Goal: Book appointment/travel/reservation

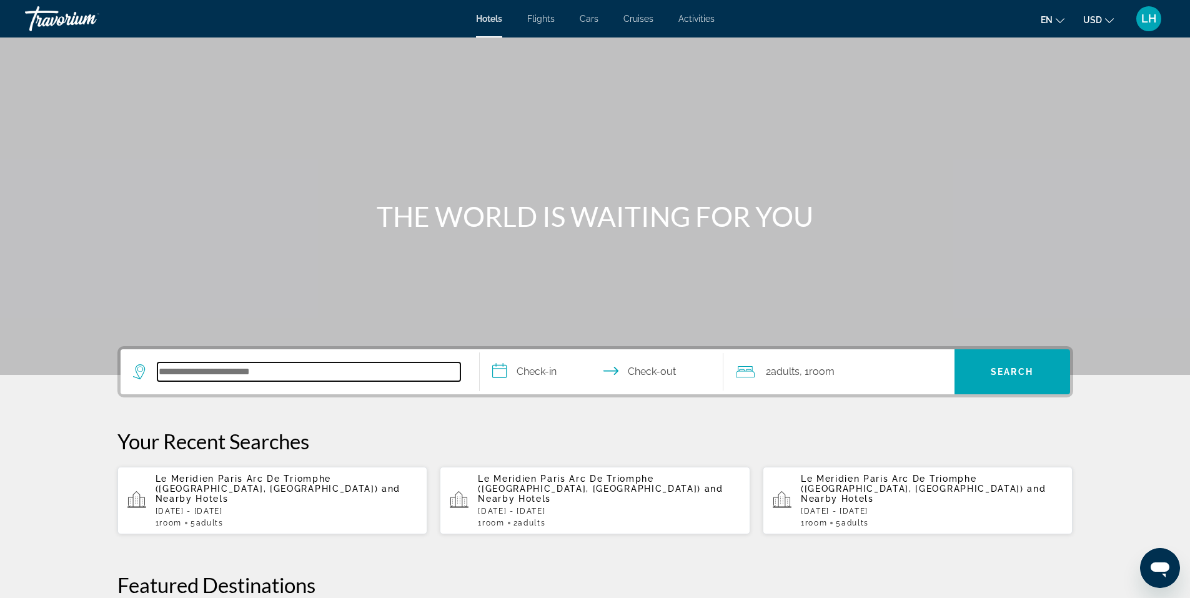
click at [265, 373] on input "Search hotel destination" at bounding box center [308, 371] width 303 height 19
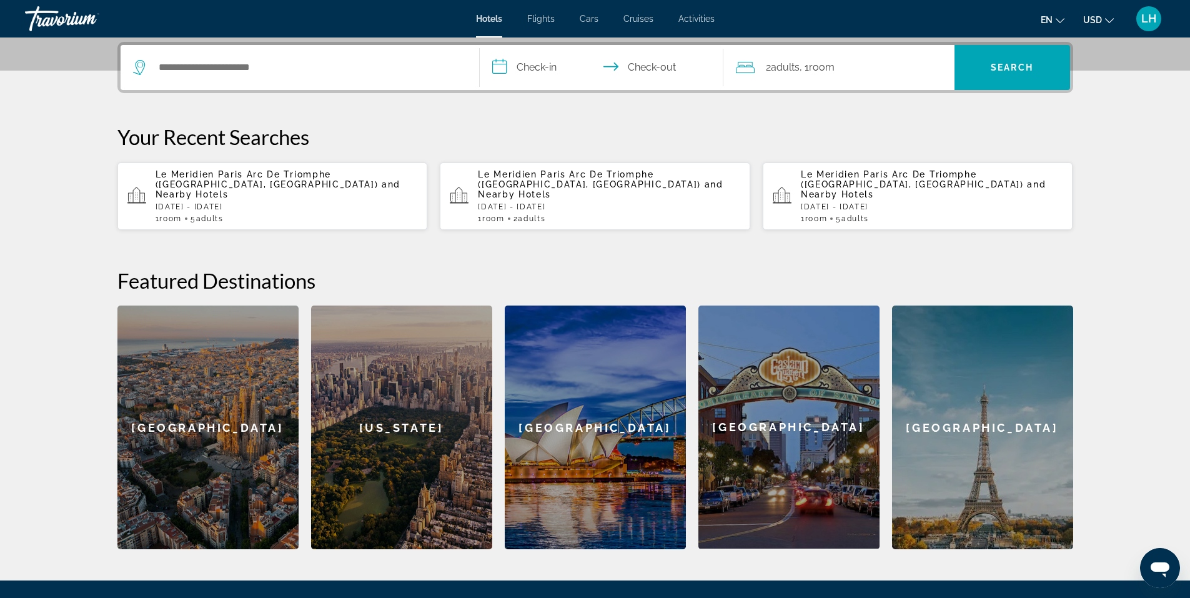
scroll to position [305, 0]
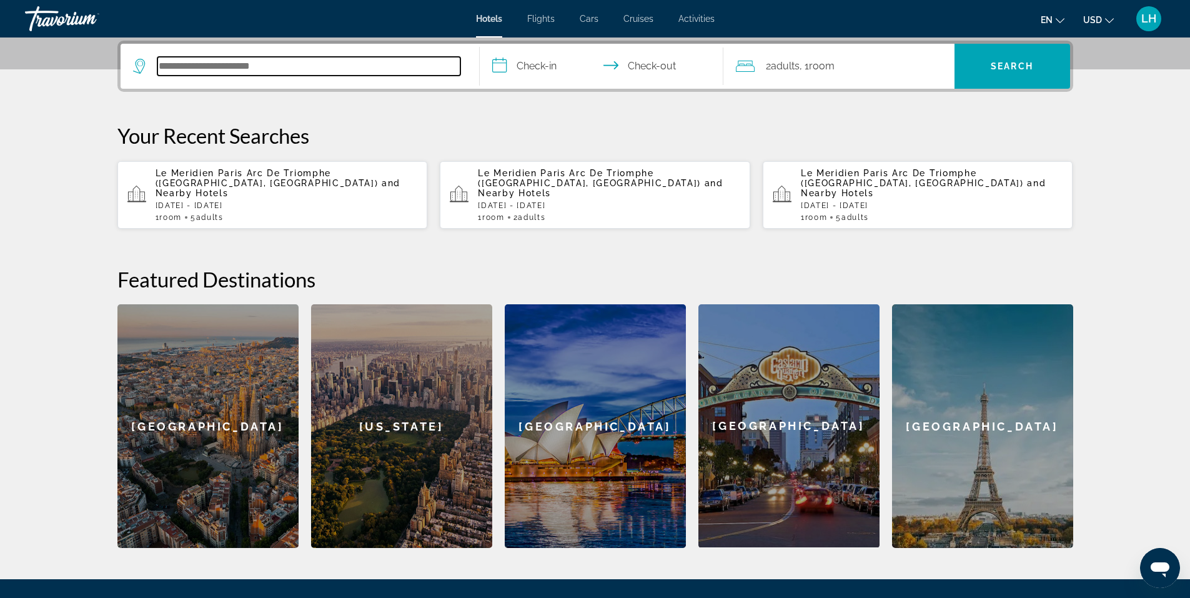
drag, startPoint x: 265, startPoint y: 373, endPoint x: 197, endPoint y: 64, distance: 316.1
click at [197, 64] on input "Search hotel destination" at bounding box center [308, 66] width 303 height 19
paste input "**********"
type input "**********"
click at [543, 62] on input "**********" at bounding box center [604, 68] width 249 height 49
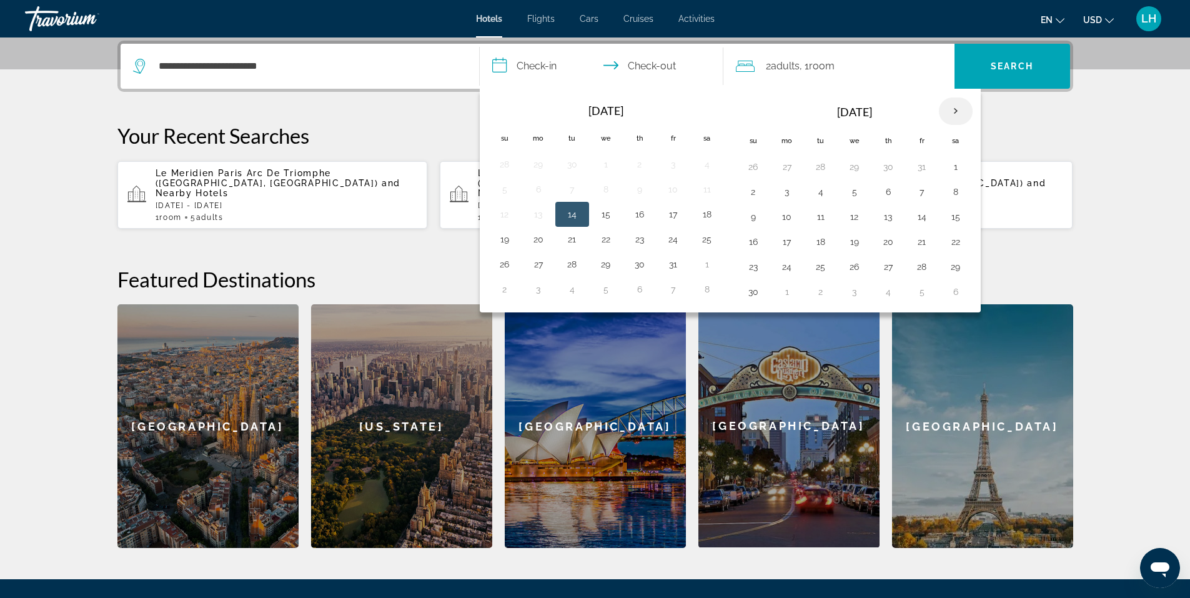
click at [958, 109] on th "Next month" at bounding box center [956, 110] width 34 height 27
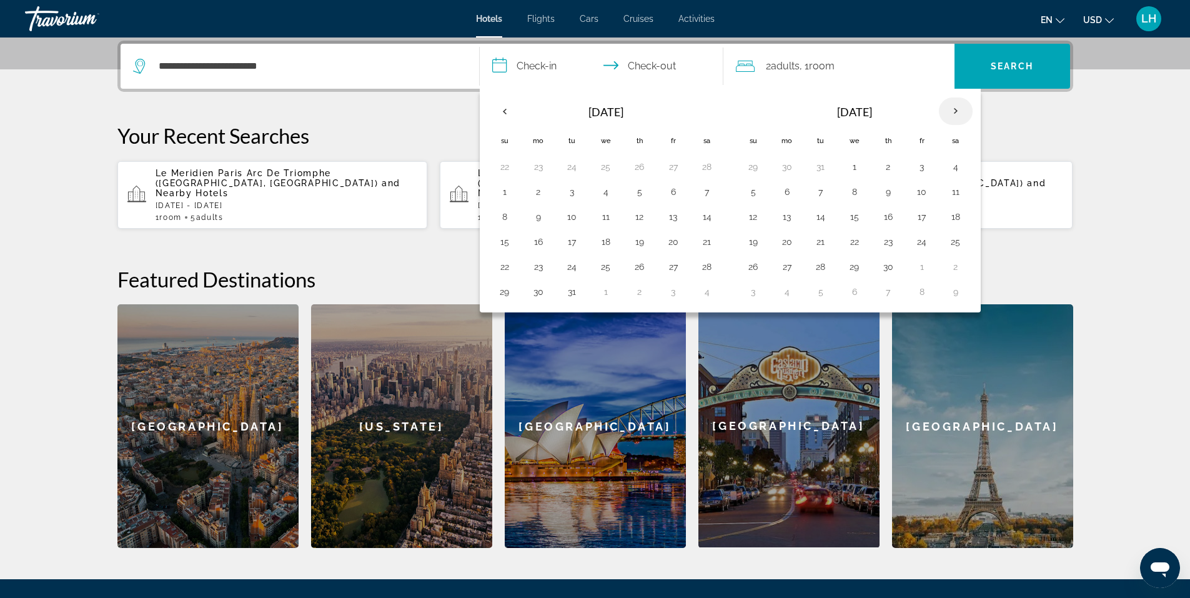
click at [958, 109] on th "Next month" at bounding box center [956, 110] width 34 height 27
click at [786, 168] on button "1" at bounding box center [787, 166] width 20 height 17
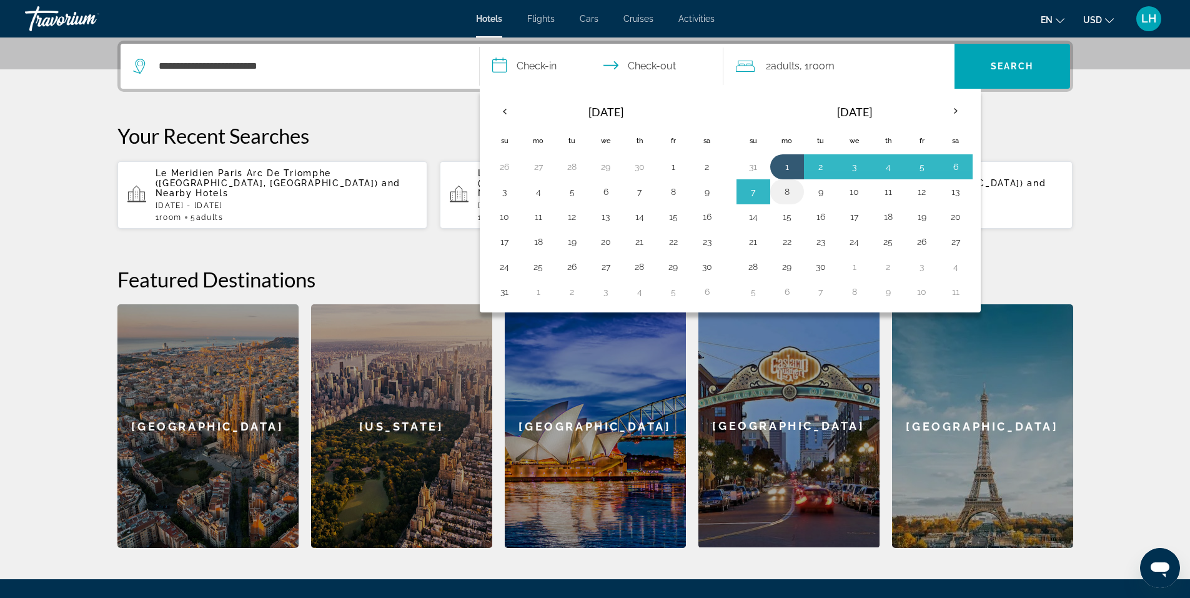
click at [786, 192] on button "8" at bounding box center [787, 191] width 20 height 17
type input "**********"
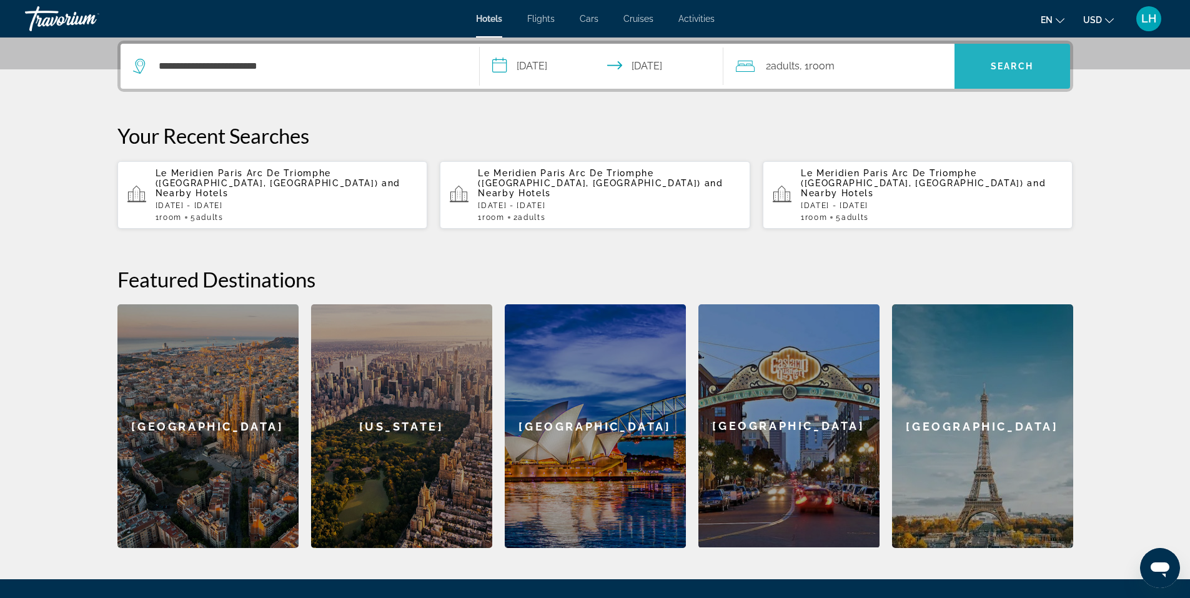
click at [1013, 67] on span "Search" at bounding box center [1012, 66] width 42 height 10
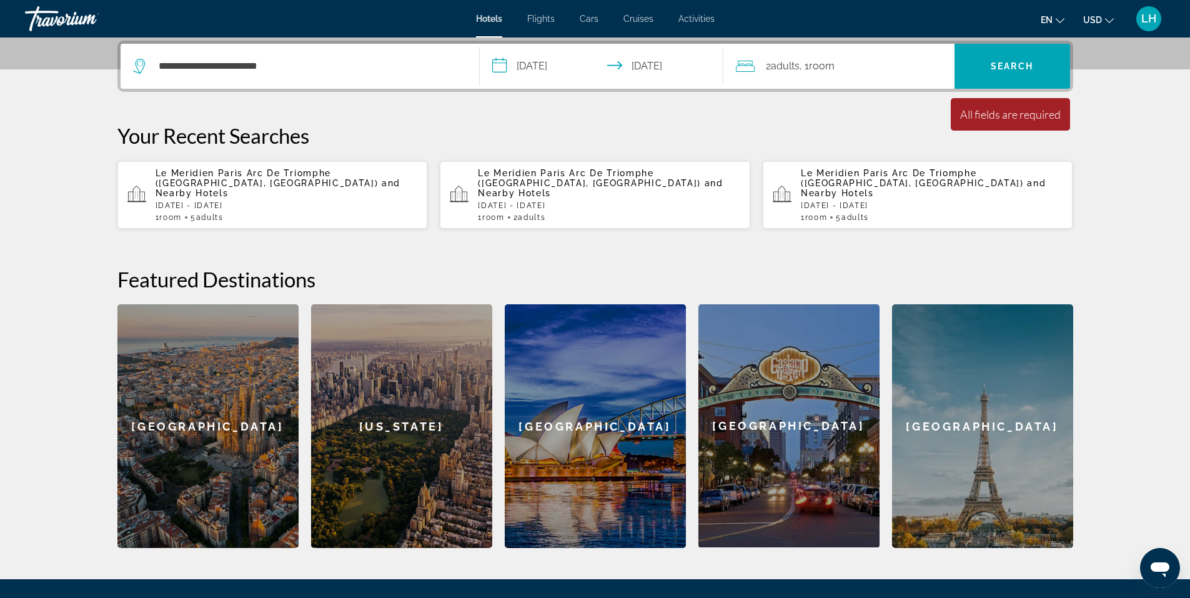
click at [841, 66] on div "2 Adult Adults , 1 Room rooms" at bounding box center [845, 65] width 219 height 17
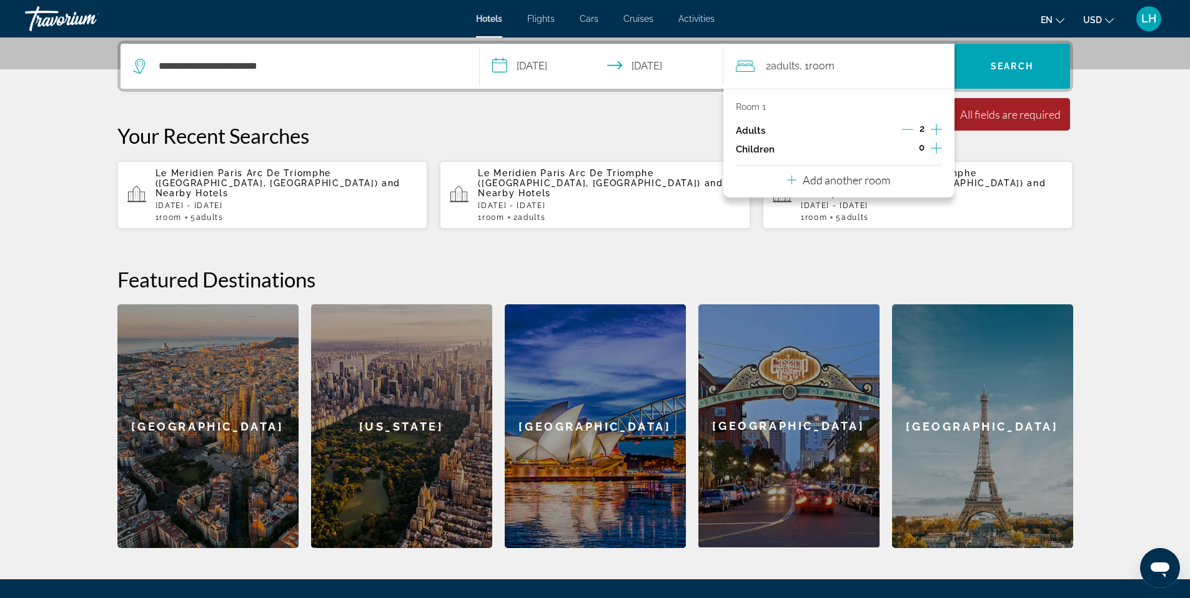
click at [939, 147] on icon "Increment children" at bounding box center [936, 148] width 11 height 15
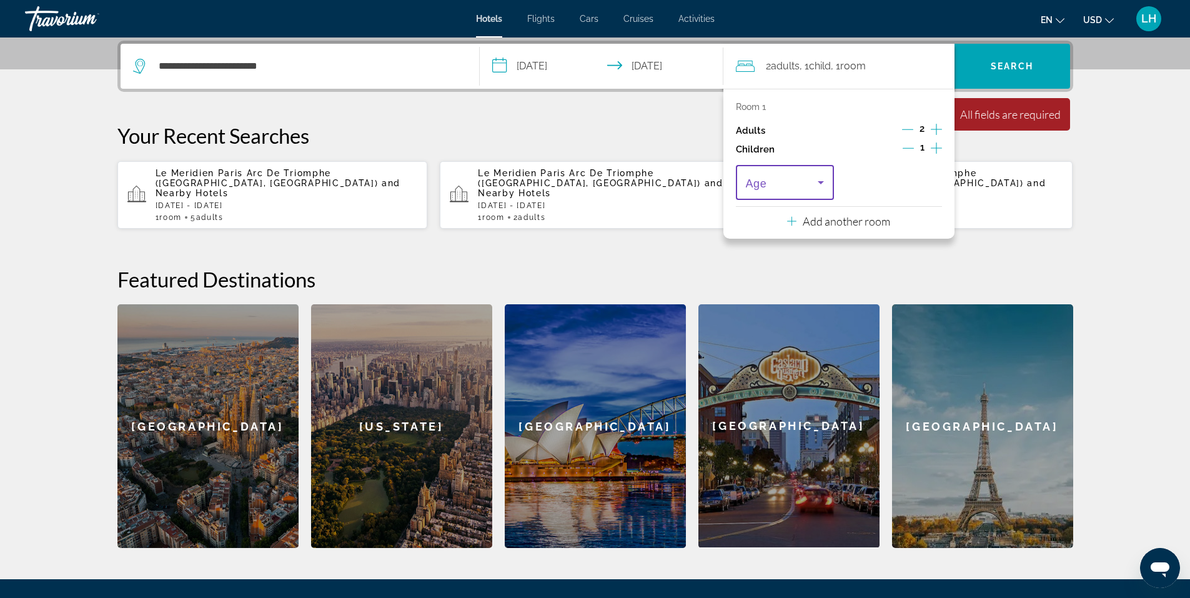
click at [821, 184] on icon "Travelers: 2 adults, 1 child" at bounding box center [821, 182] width 6 height 3
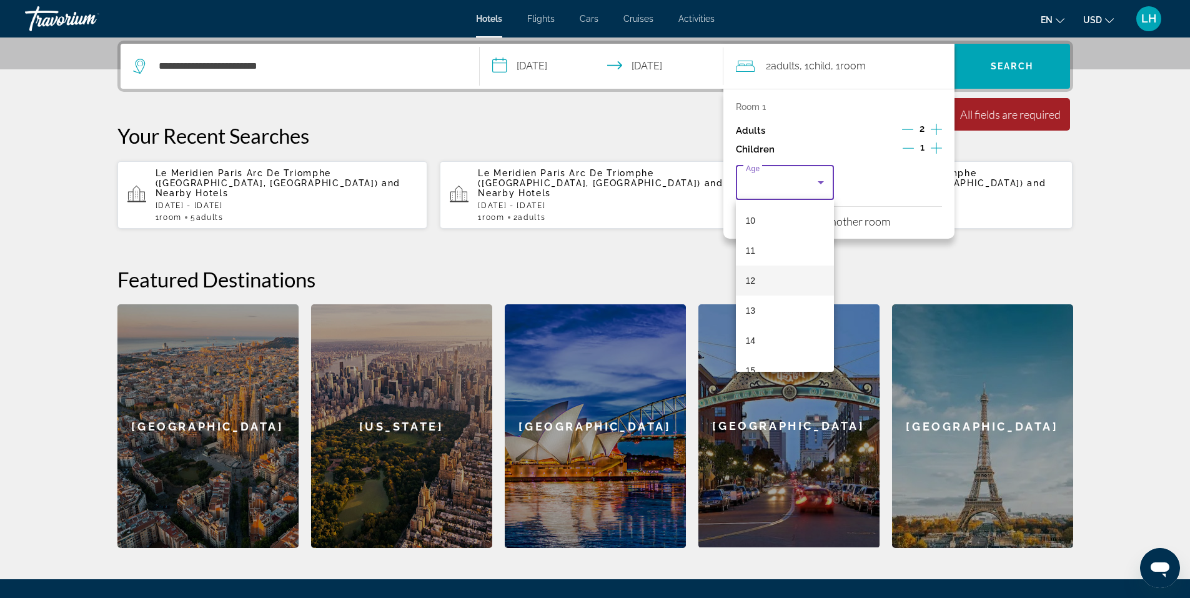
scroll to position [312, 0]
click at [785, 268] on mat-option "12" at bounding box center [785, 267] width 99 height 30
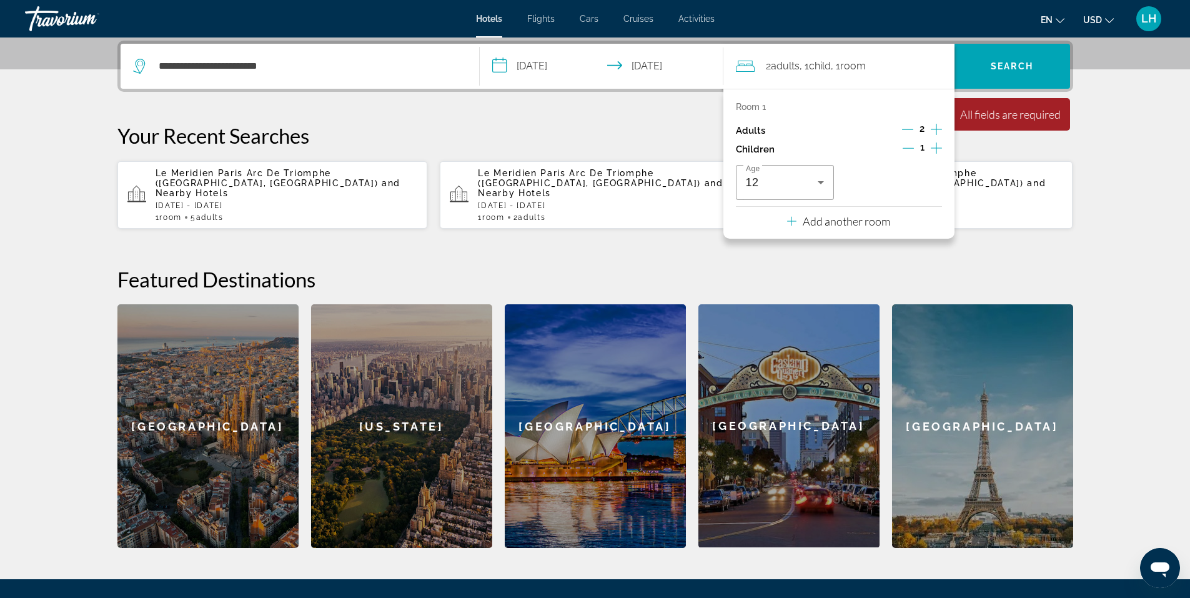
click at [933, 145] on icon "Increment children" at bounding box center [936, 148] width 11 height 15
click at [928, 184] on icon "Travelers: 2 adults, 2 children" at bounding box center [928, 182] width 15 height 15
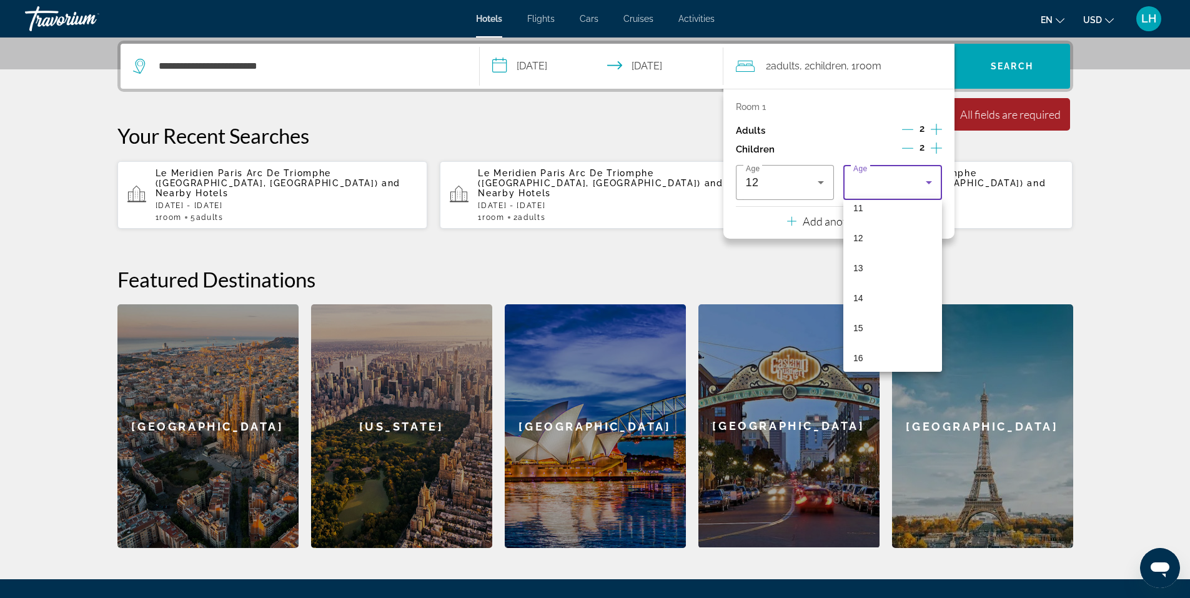
scroll to position [375, 0]
click at [880, 294] on mat-option "15" at bounding box center [892, 295] width 99 height 30
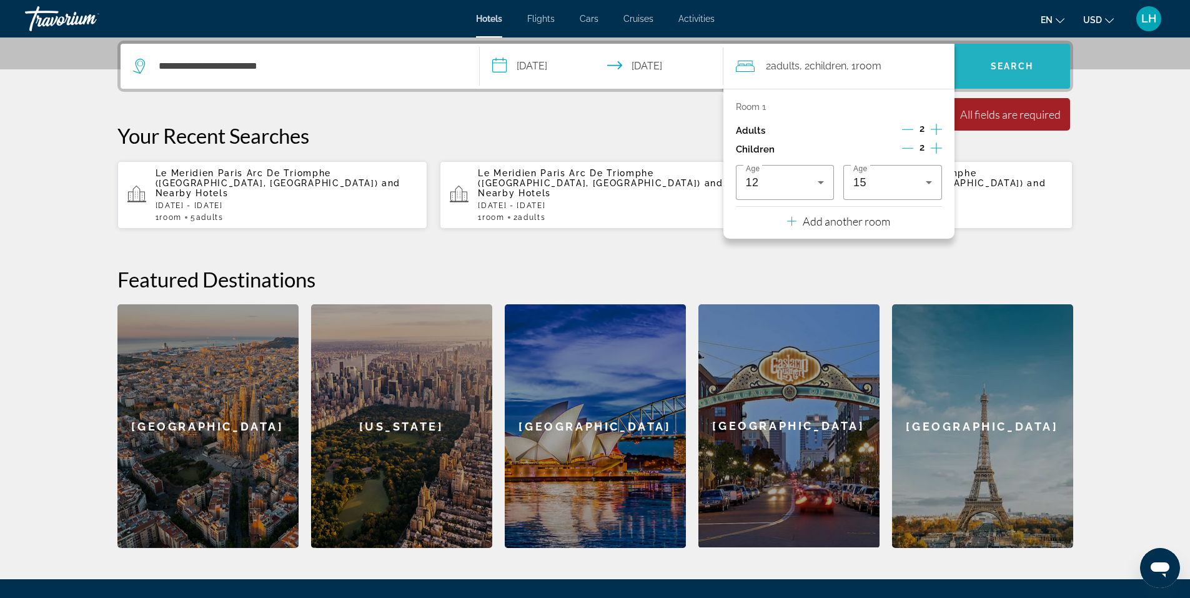
click at [1016, 74] on span "Search" at bounding box center [1012, 66] width 116 height 30
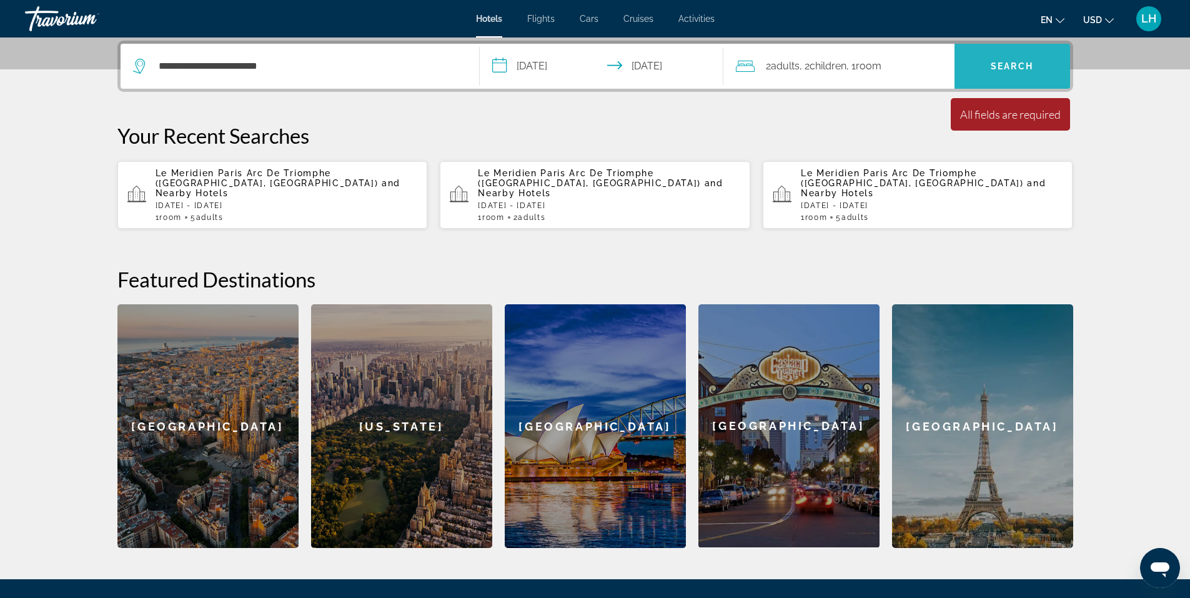
click at [1016, 74] on span "Search" at bounding box center [1012, 66] width 116 height 30
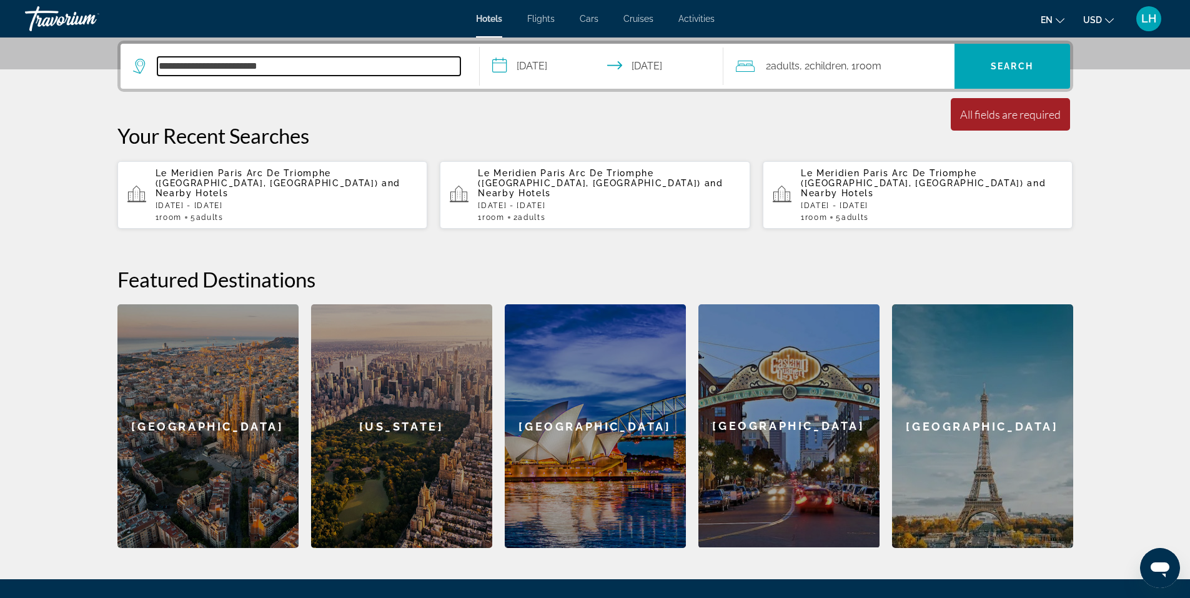
click at [355, 70] on input "**********" at bounding box center [308, 66] width 303 height 19
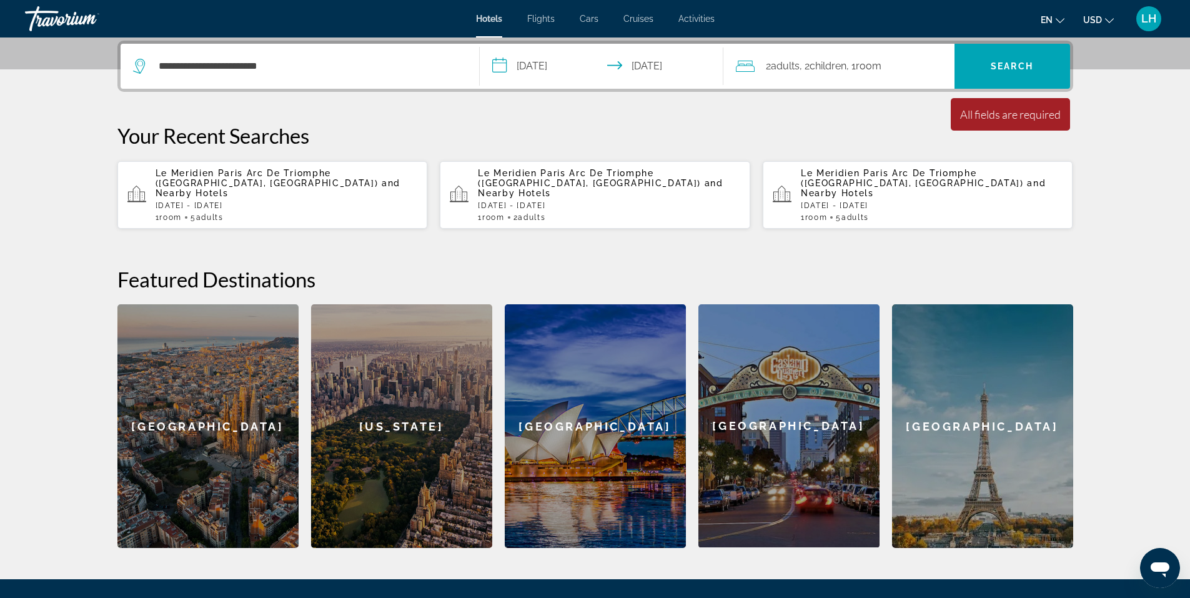
click at [555, 71] on input "**********" at bounding box center [604, 68] width 249 height 49
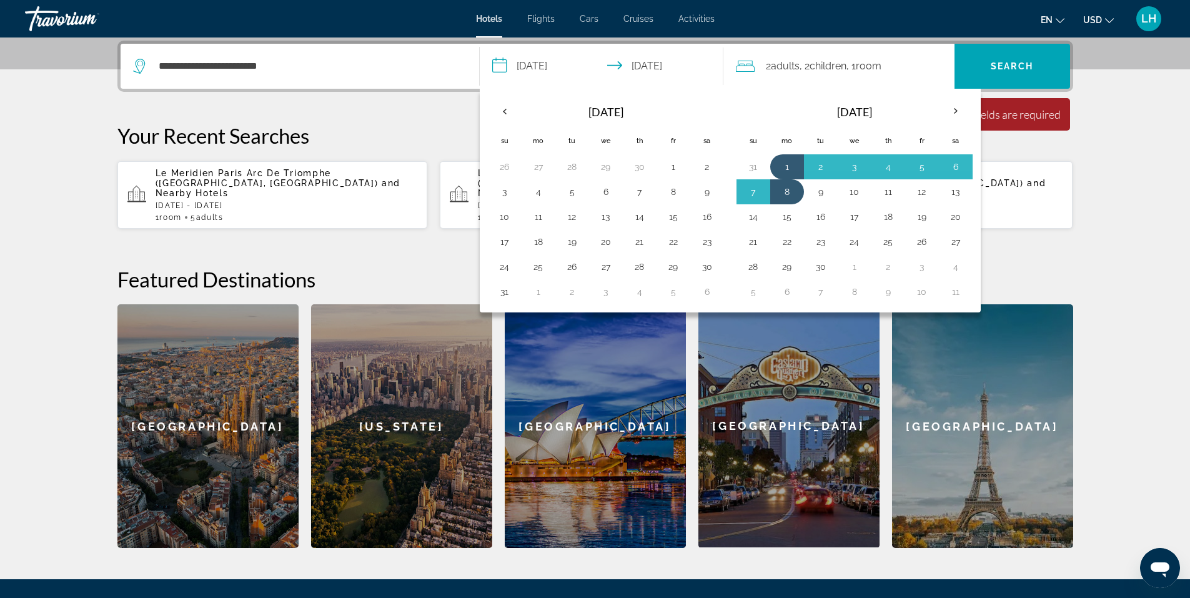
click at [658, 67] on input "**********" at bounding box center [604, 68] width 249 height 49
click at [817, 64] on span "Children" at bounding box center [828, 66] width 37 height 12
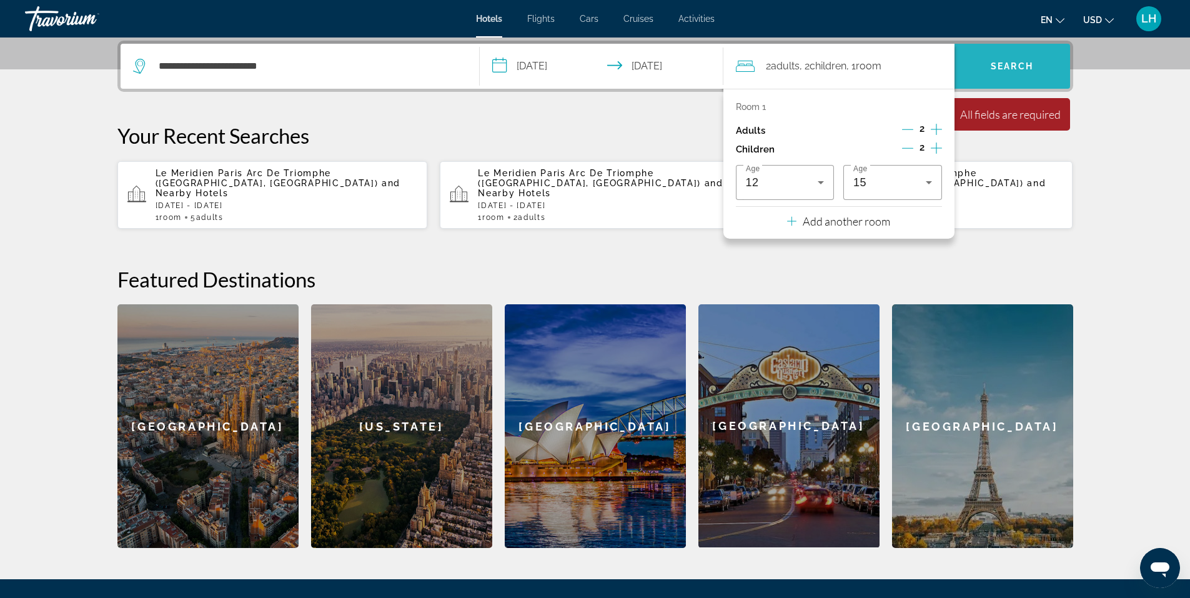
click at [1031, 61] on span "Search" at bounding box center [1012, 66] width 42 height 10
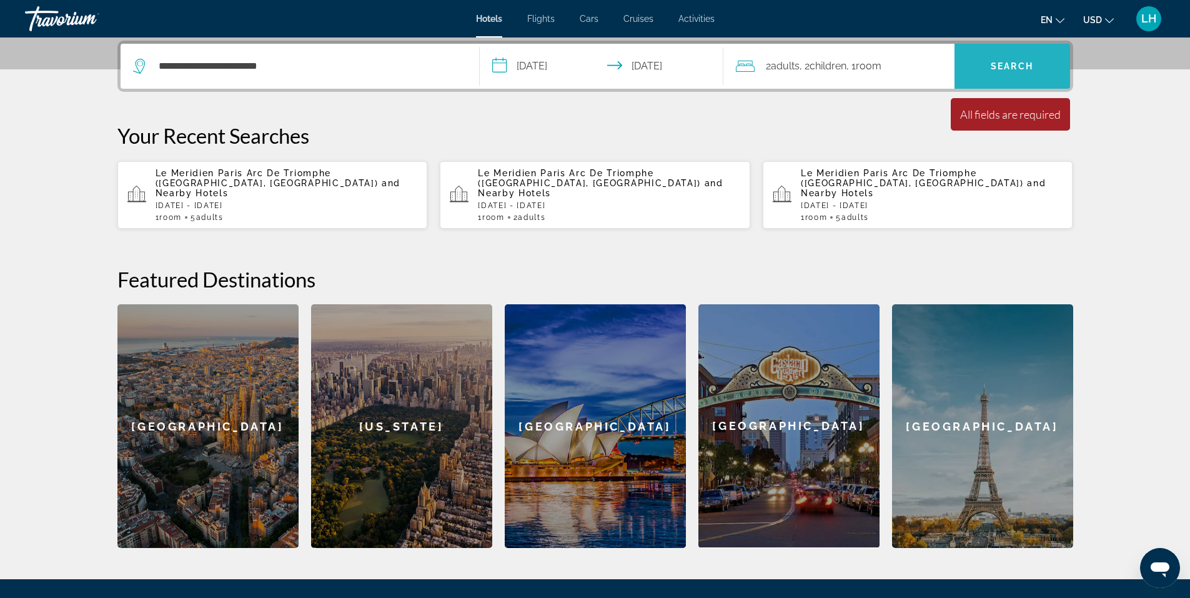
click at [1031, 61] on span "Search" at bounding box center [1012, 66] width 42 height 10
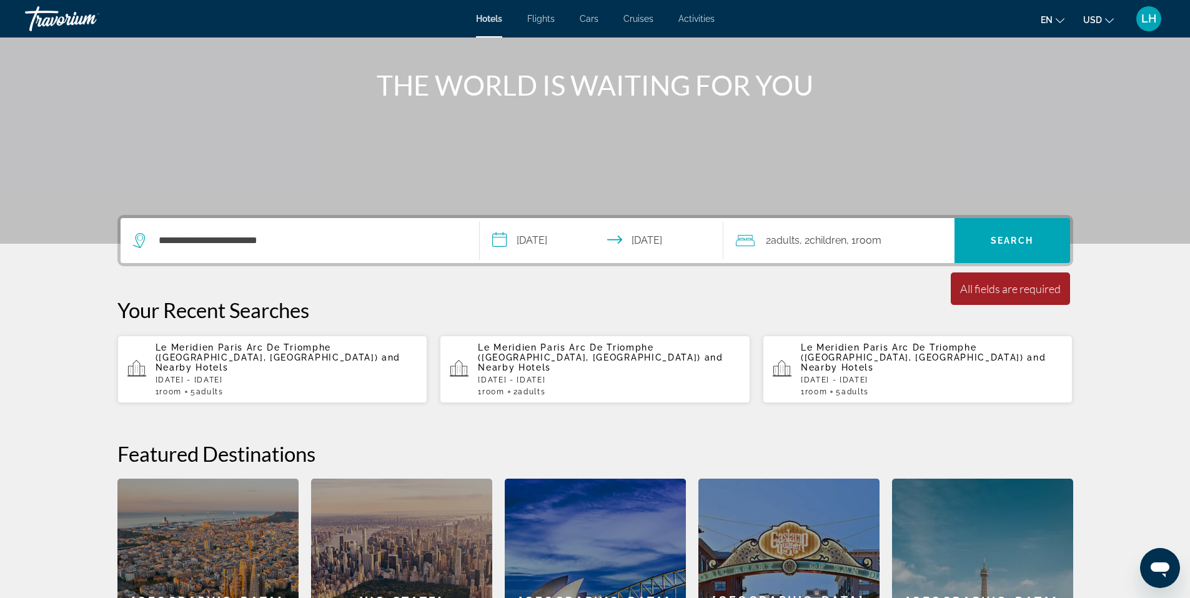
scroll to position [118, 0]
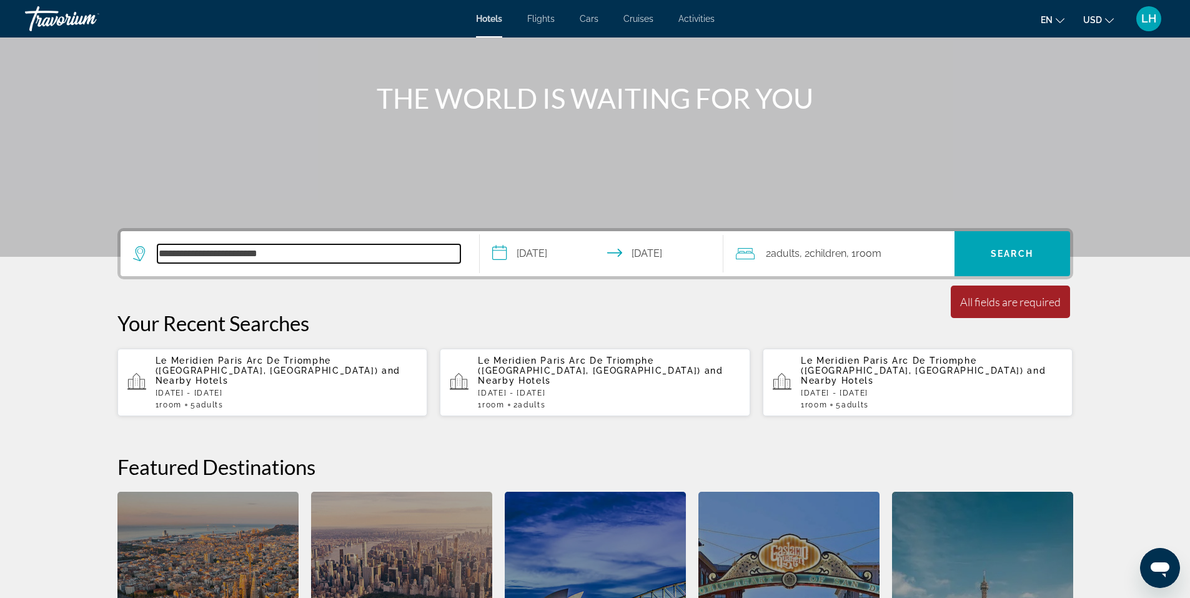
click at [314, 251] on input "**********" at bounding box center [308, 253] width 303 height 19
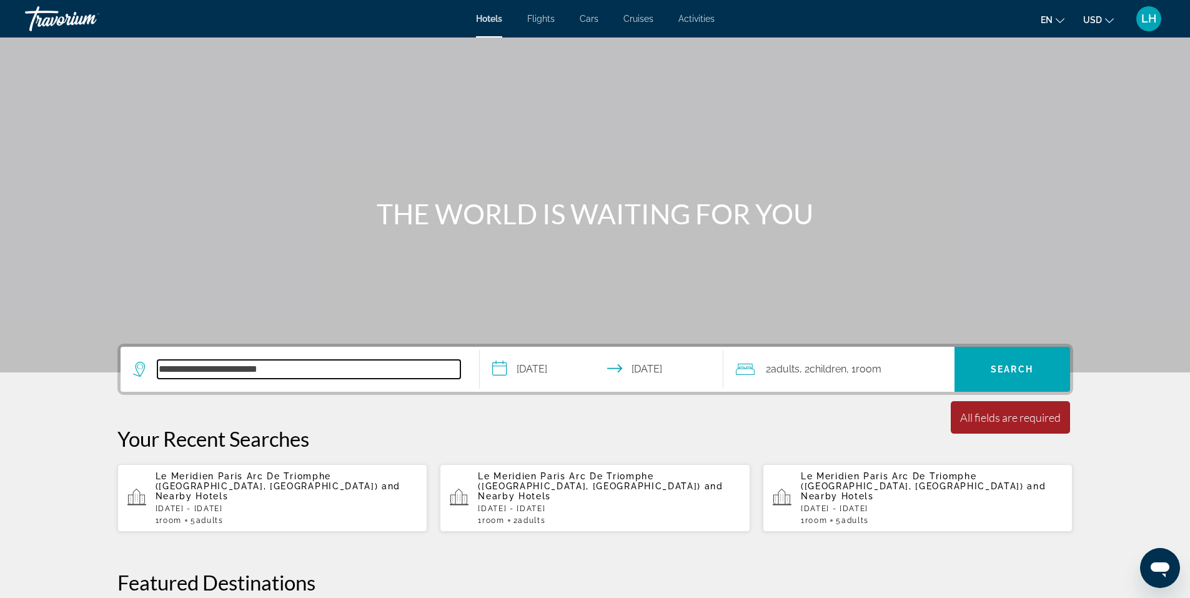
scroll to position [0, 0]
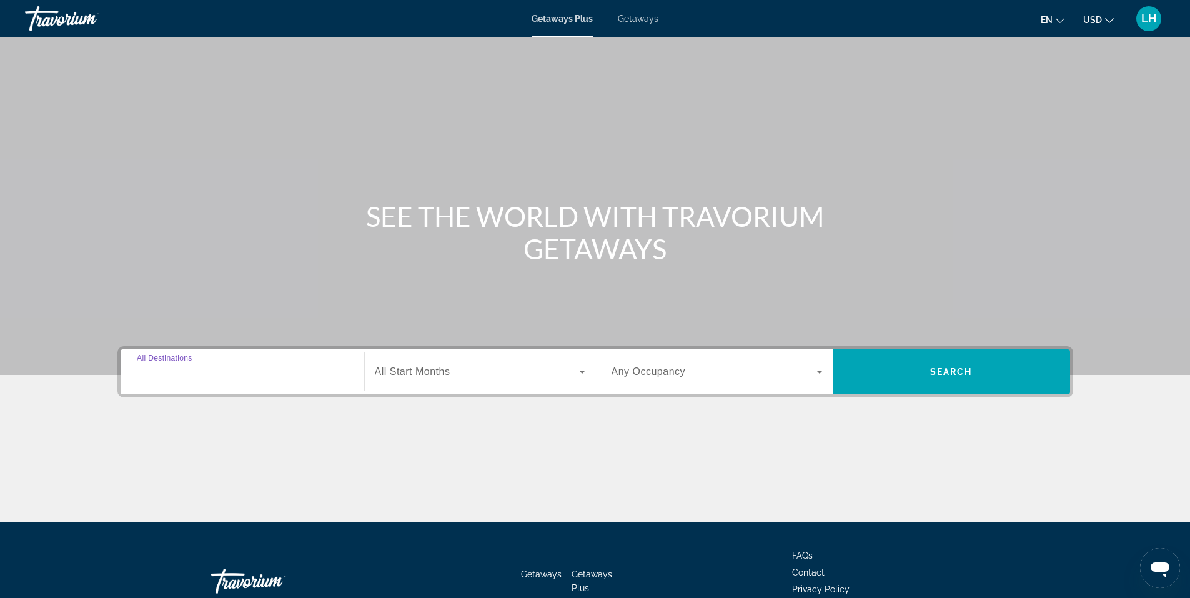
click at [242, 377] on input "Destination All Destinations" at bounding box center [242, 372] width 211 height 15
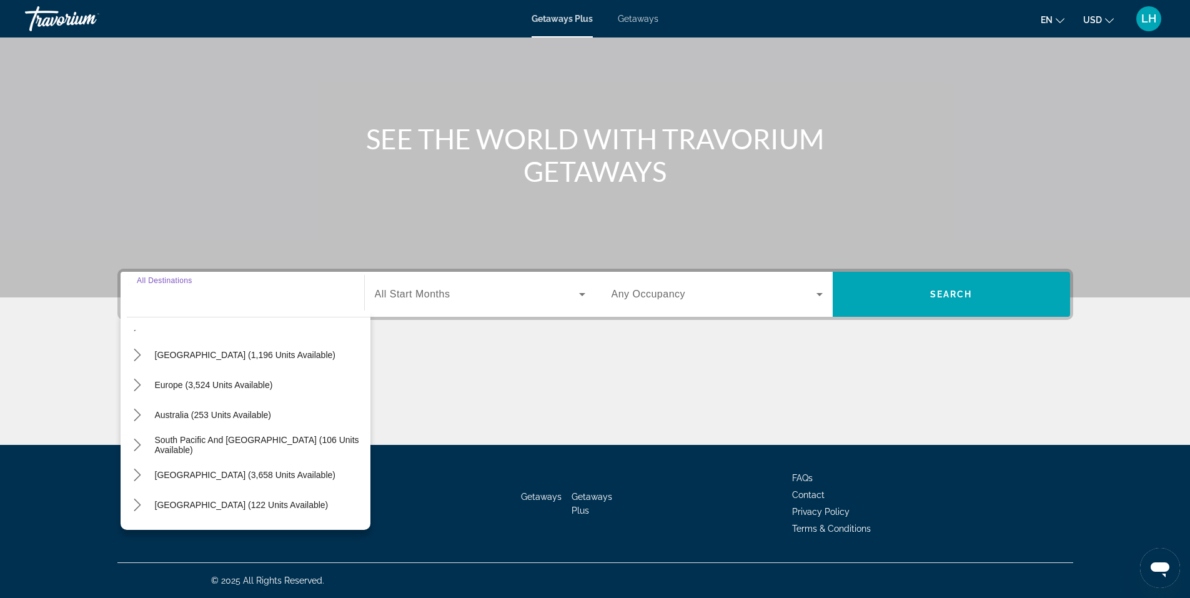
scroll to position [125, 0]
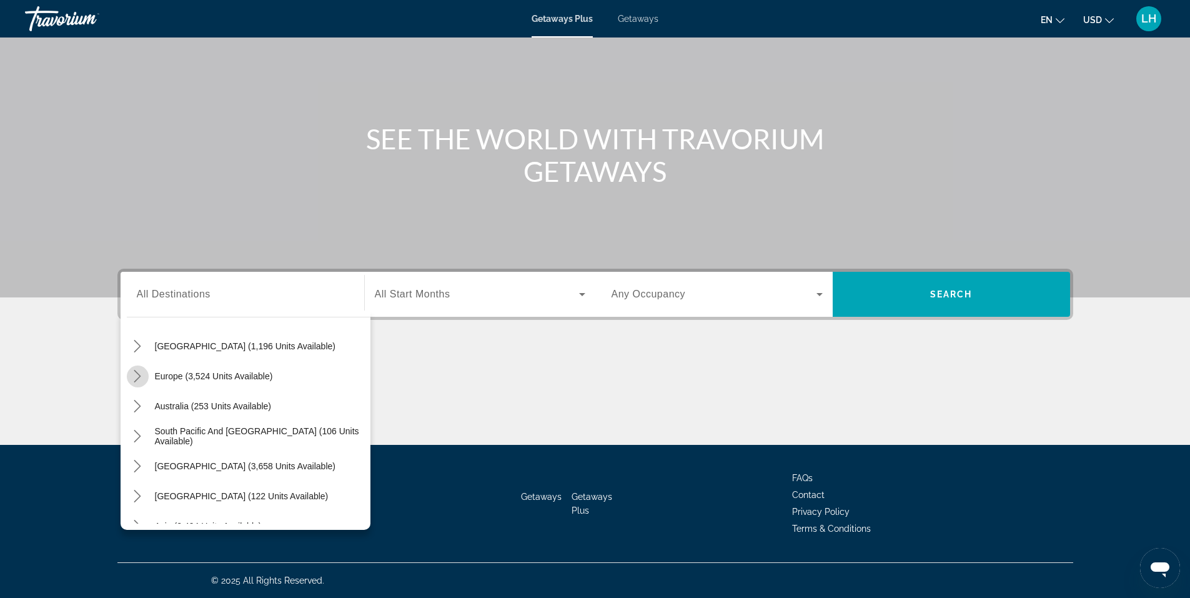
click at [136, 375] on icon "Toggle Europe (3,524 units available) submenu" at bounding box center [137, 376] width 12 height 12
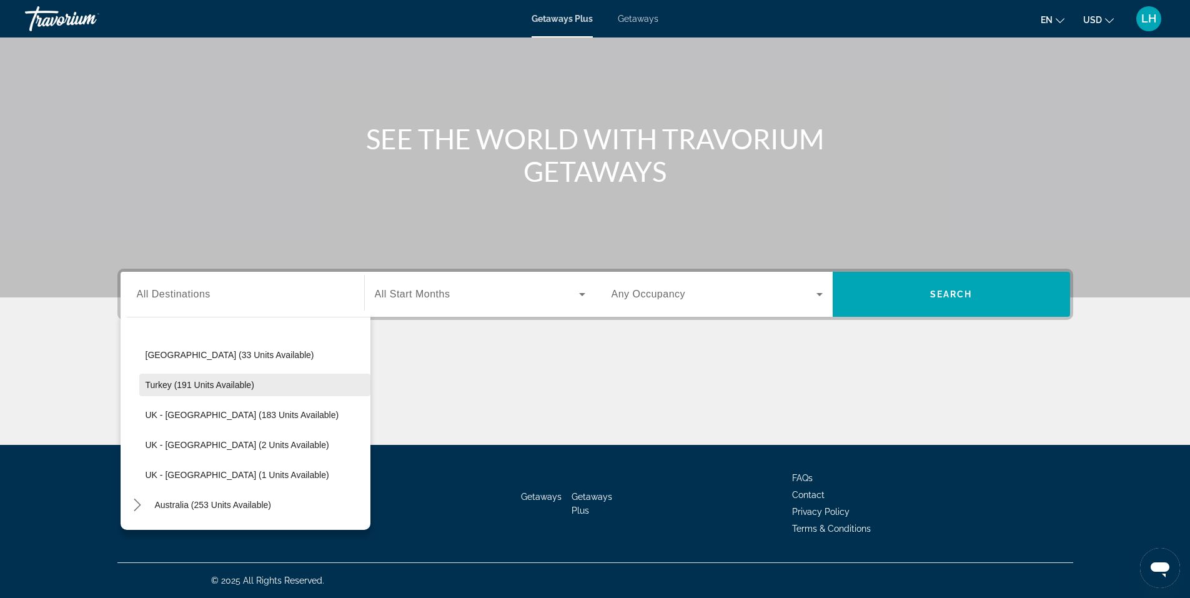
click at [155, 385] on span "Turkey (191 units available)" at bounding box center [200, 385] width 109 height 10
type input "**********"
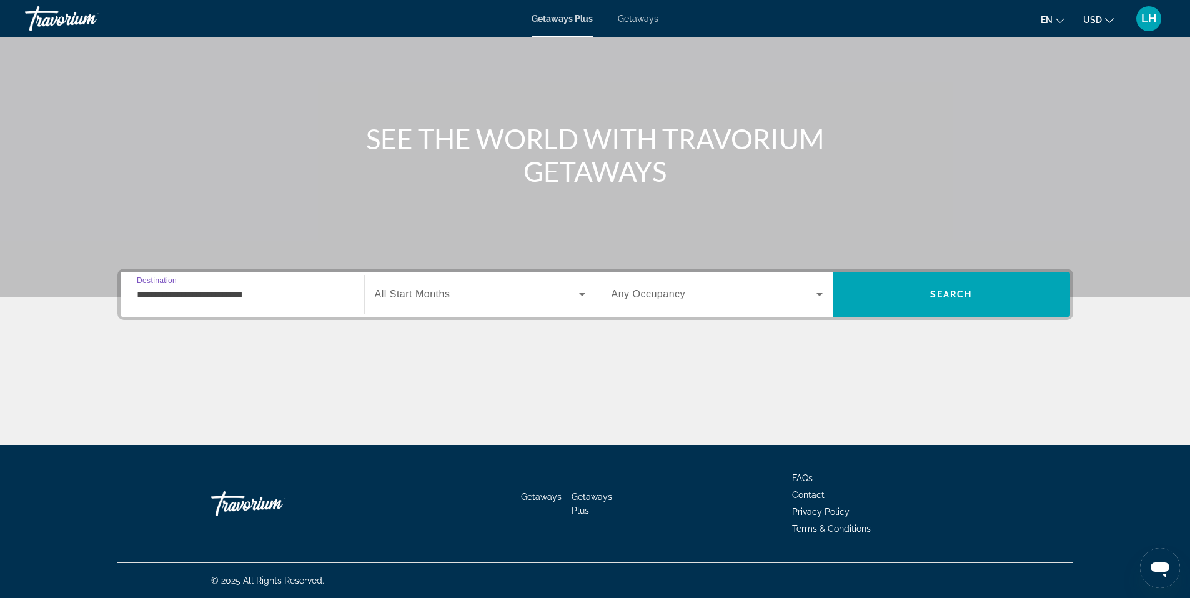
click at [452, 297] on span "Search widget" at bounding box center [477, 294] width 204 height 15
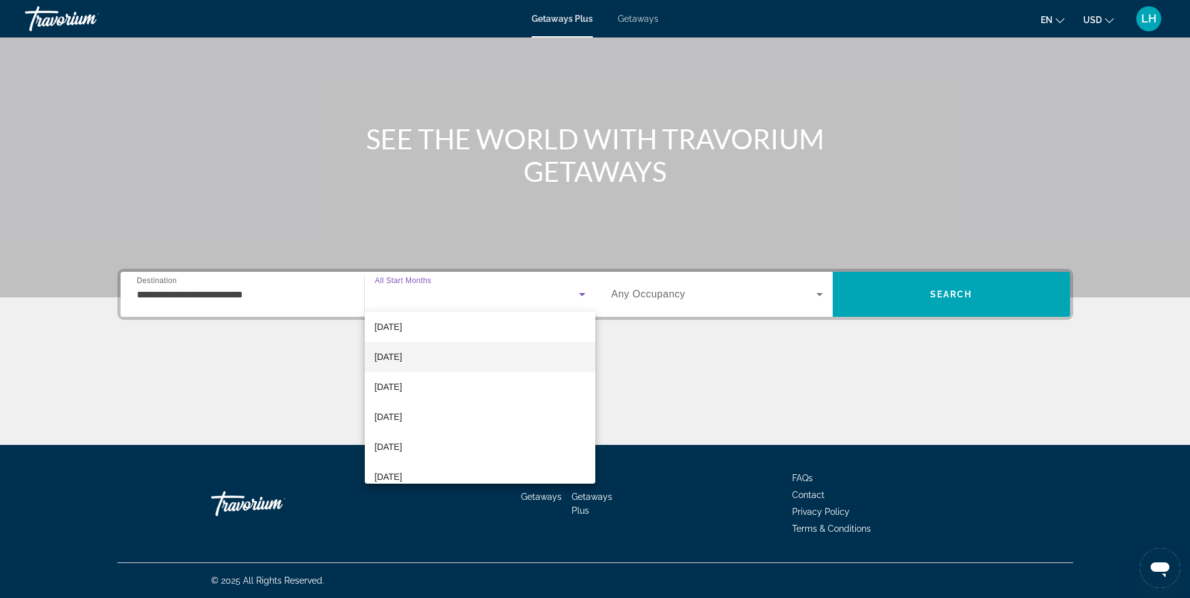
scroll to position [187, 0]
click at [421, 411] on mat-option "June 2026" at bounding box center [480, 414] width 230 height 30
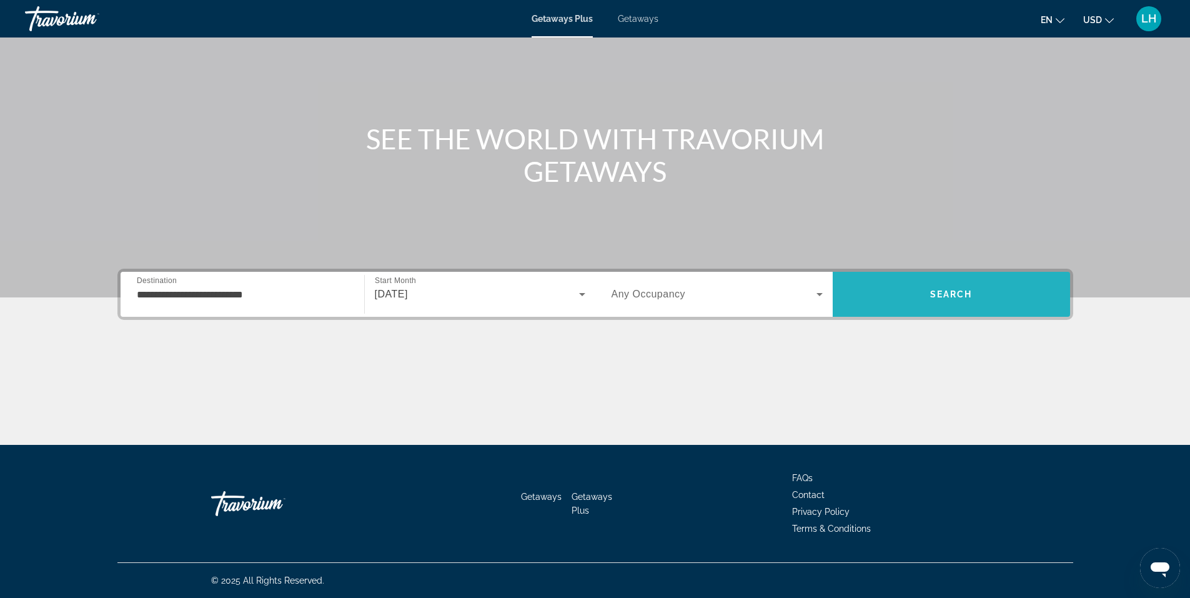
click at [953, 290] on span "Search" at bounding box center [951, 294] width 42 height 10
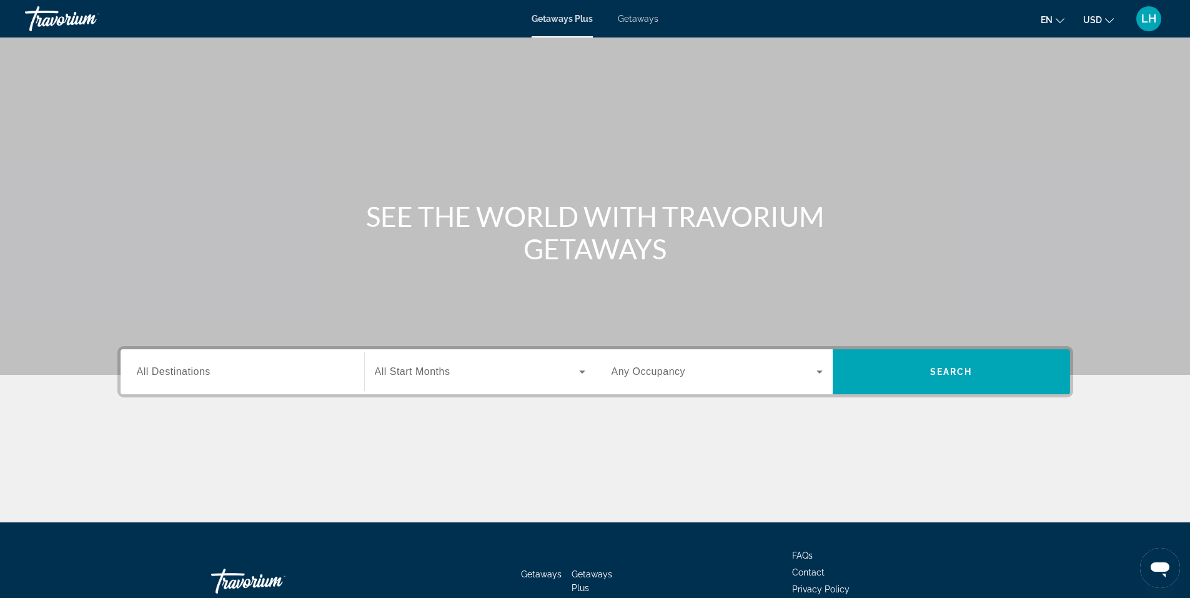
click at [207, 375] on span "All Destinations" at bounding box center [174, 371] width 74 height 11
click at [207, 375] on input "Destination All Destinations" at bounding box center [242, 372] width 211 height 15
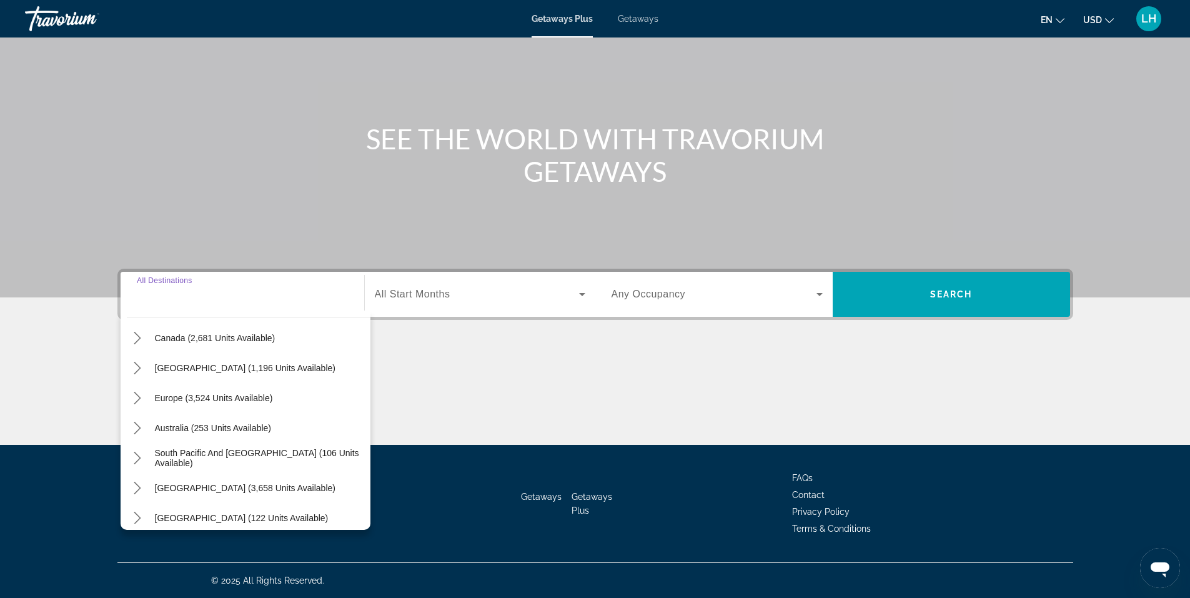
scroll to position [125, 0]
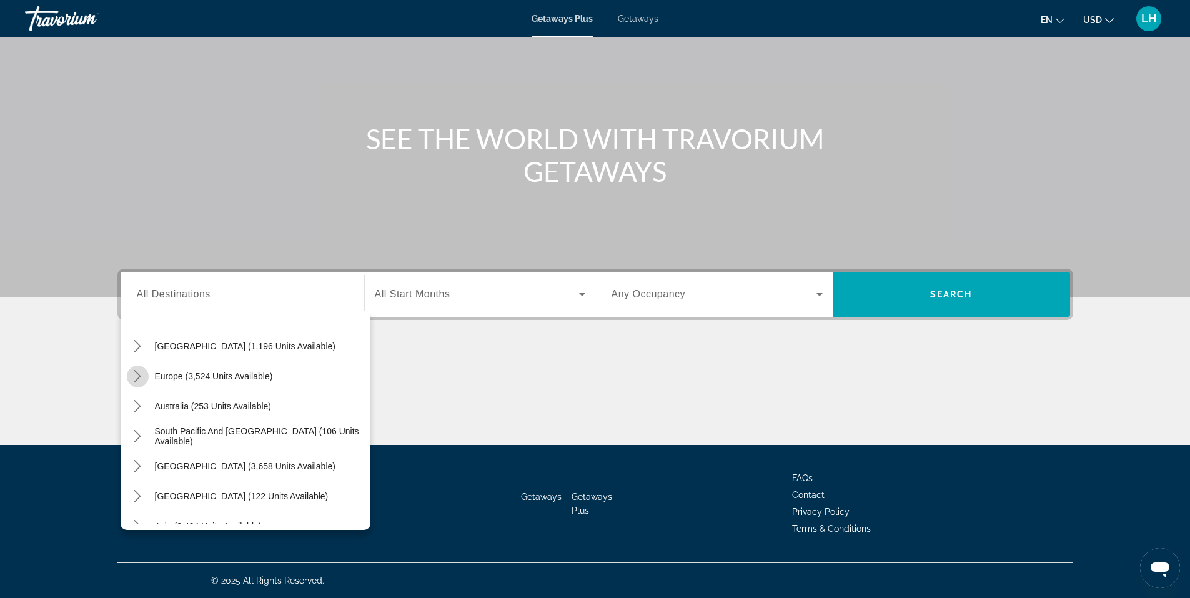
click at [136, 375] on icon "Toggle Europe (3,524 units available) submenu" at bounding box center [137, 376] width 12 height 12
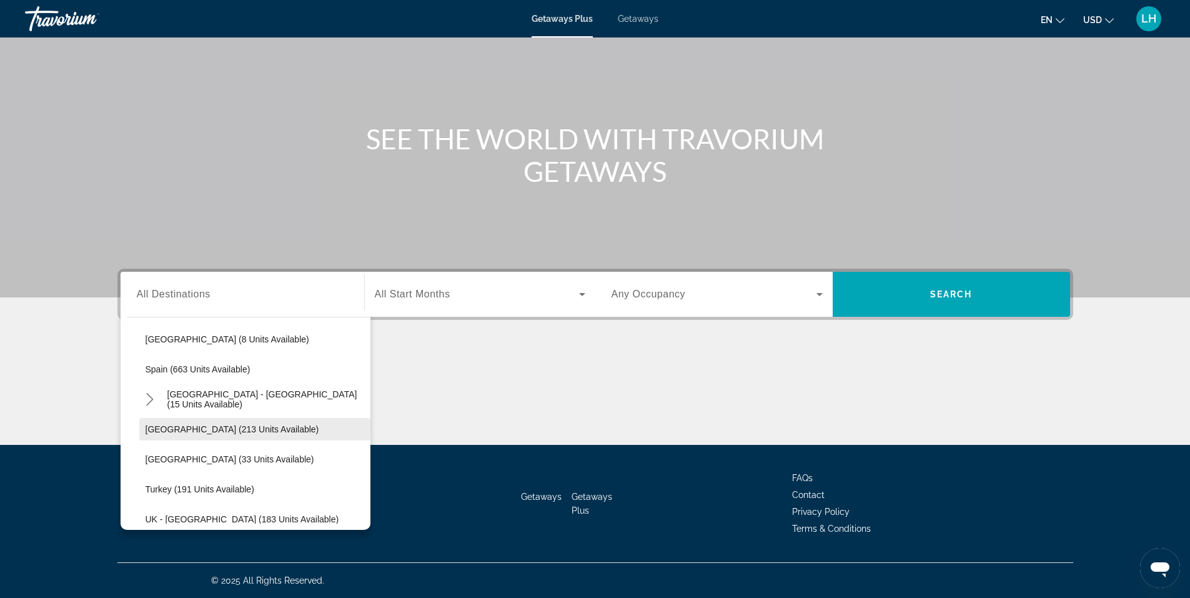
scroll to position [531, 0]
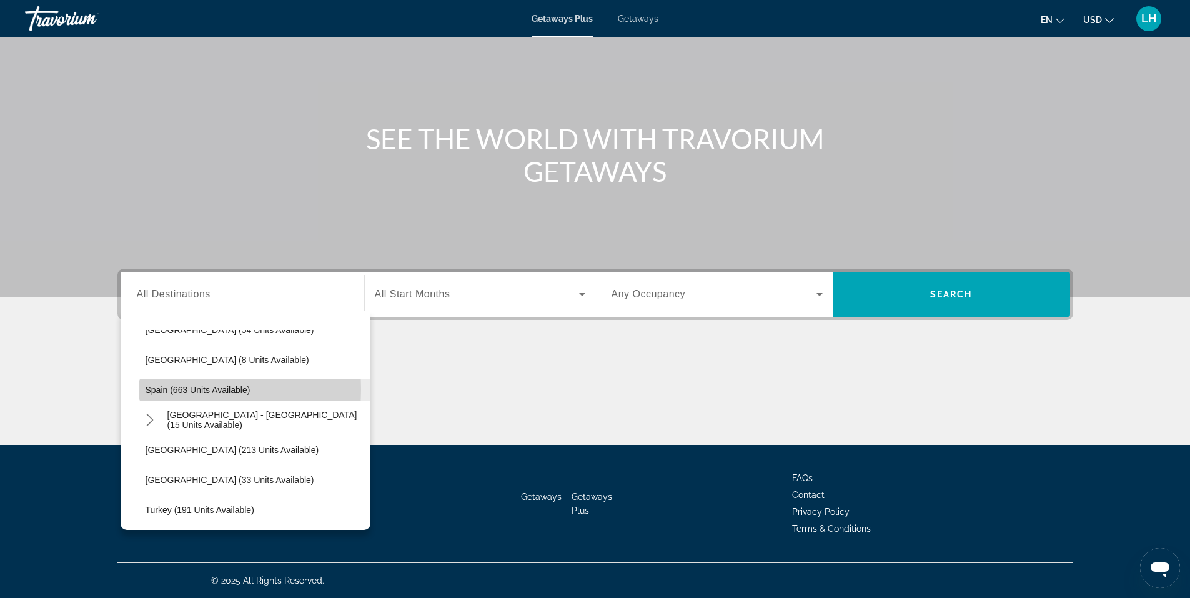
click at [166, 389] on span "Spain (663 units available)" at bounding box center [198, 390] width 105 height 10
type input "**********"
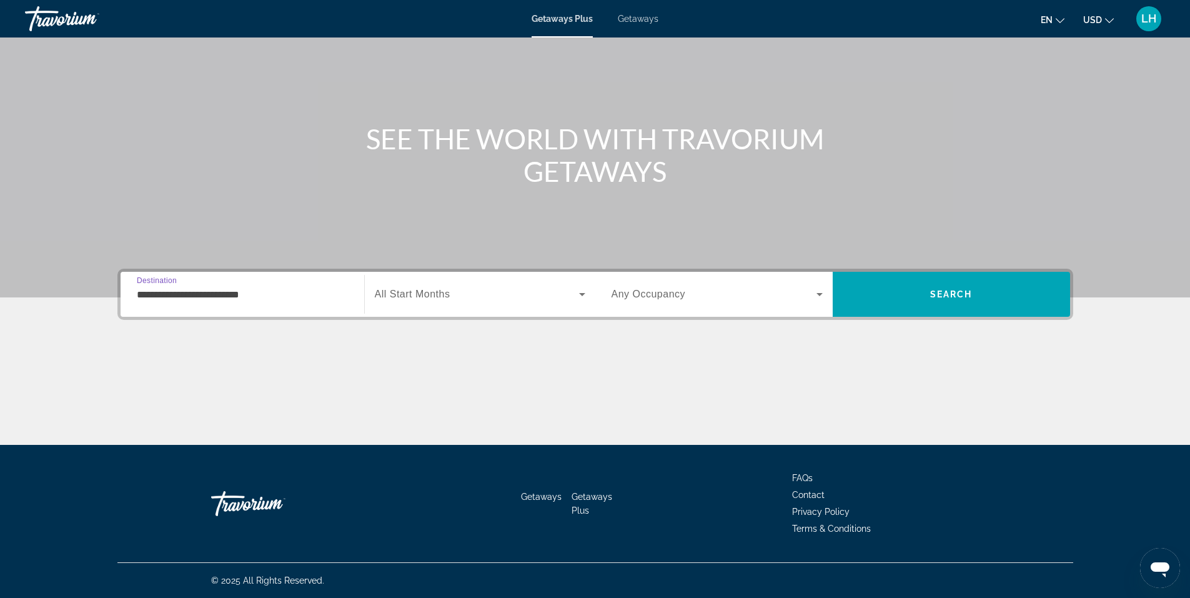
click at [583, 295] on icon "Search widget" at bounding box center [582, 294] width 15 height 15
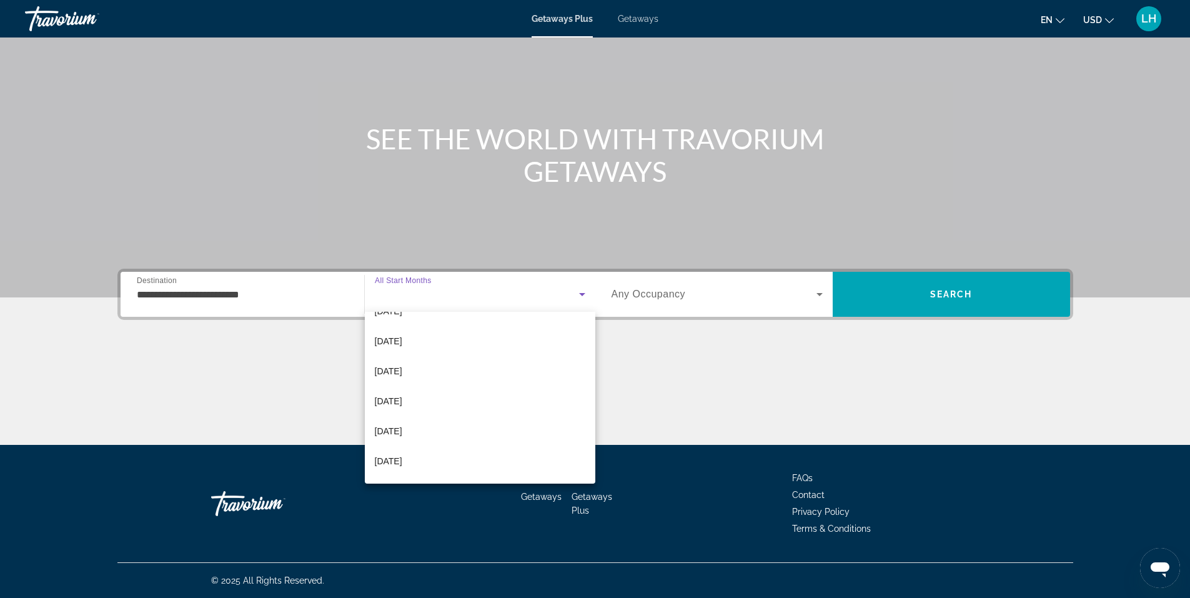
scroll to position [250, 0]
click at [449, 348] on mat-option "June 2026" at bounding box center [480, 352] width 230 height 30
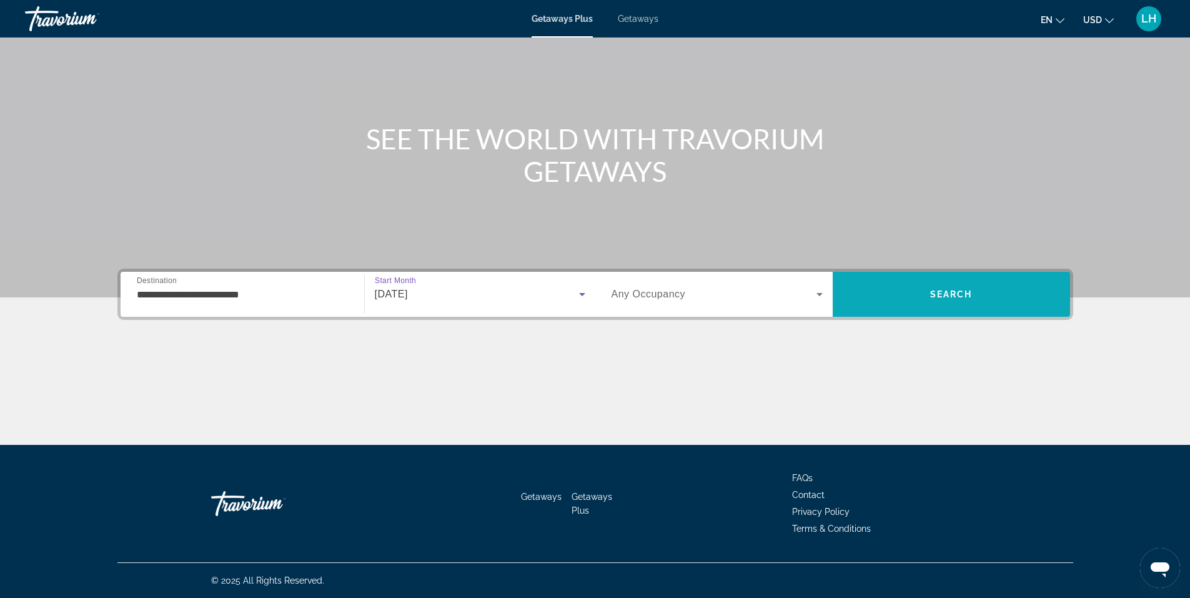
click at [967, 290] on span "Search" at bounding box center [951, 294] width 42 height 10
